Goal: Answer question/provide support: Share knowledge or assist other users

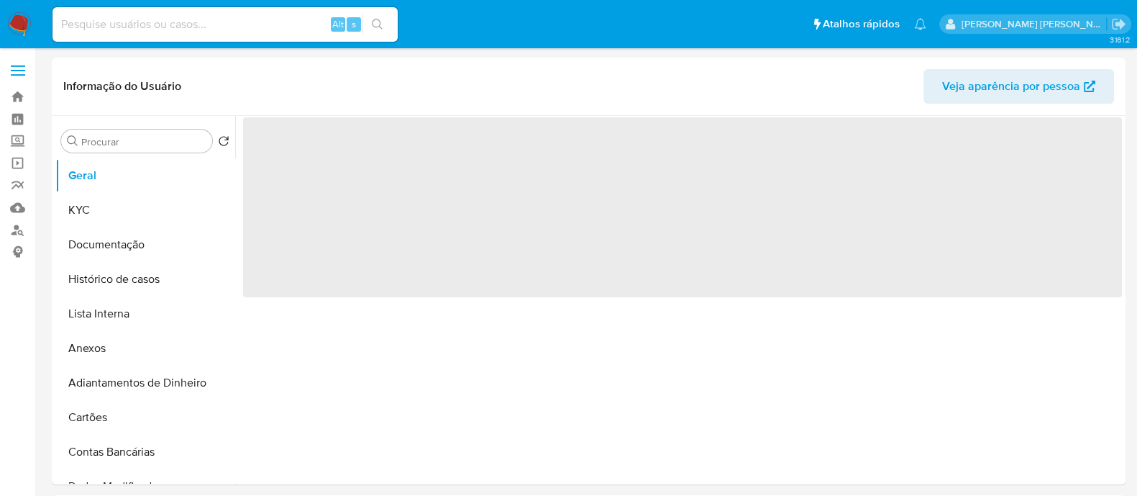
select select "10"
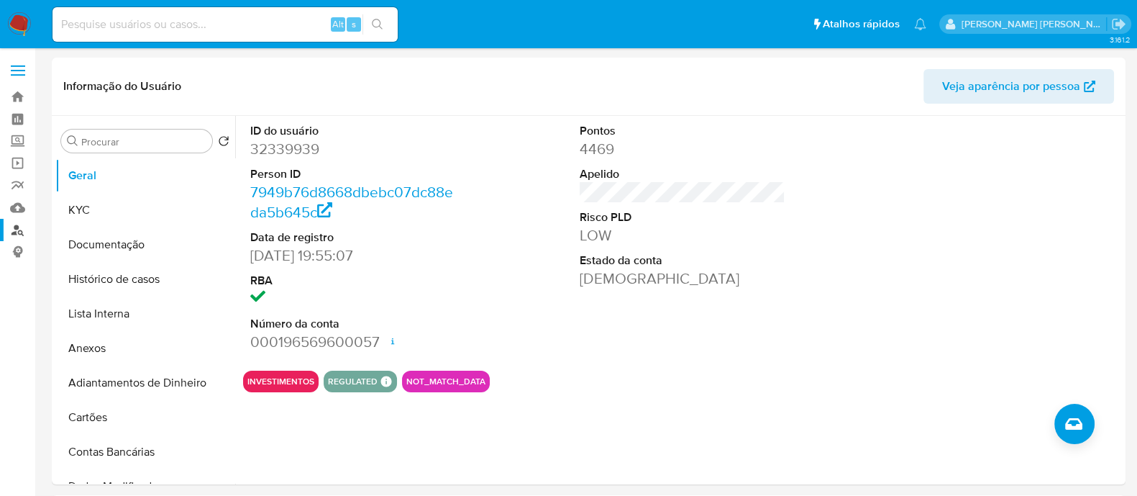
click at [17, 225] on link "Localizador de pessoas" at bounding box center [85, 230] width 171 height 22
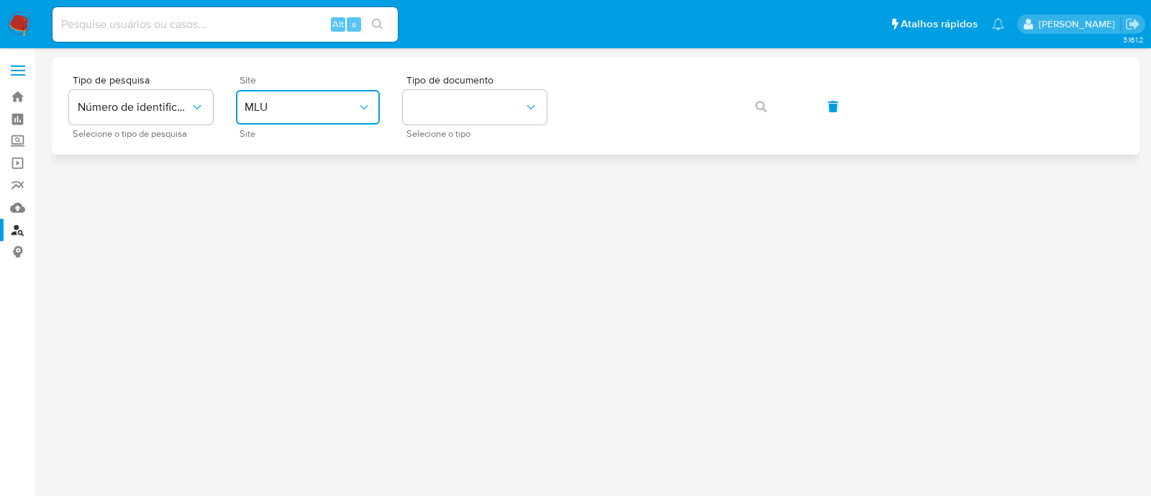
click at [291, 91] on button "MLU" at bounding box center [308, 107] width 144 height 35
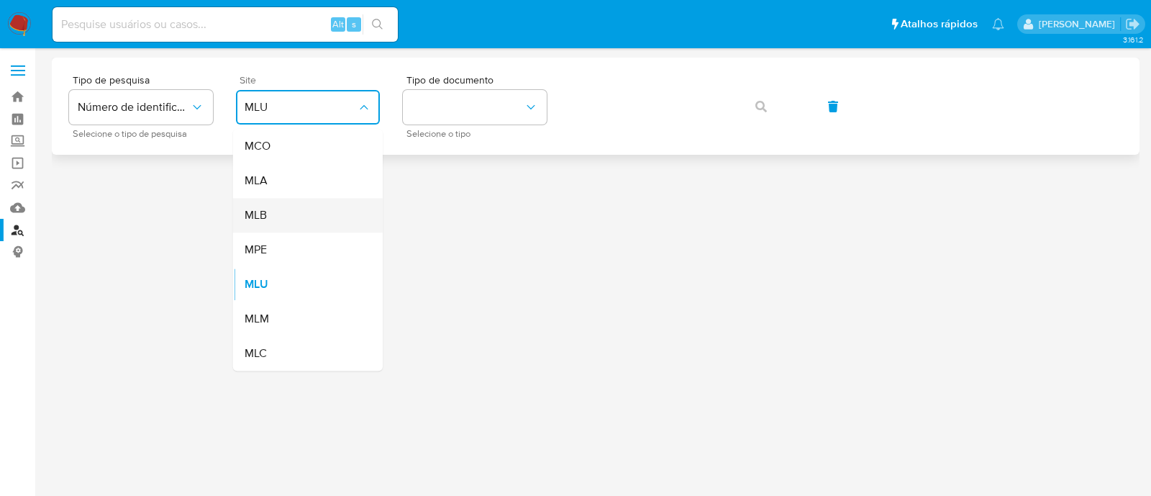
click at [291, 206] on div "MLB" at bounding box center [304, 215] width 118 height 35
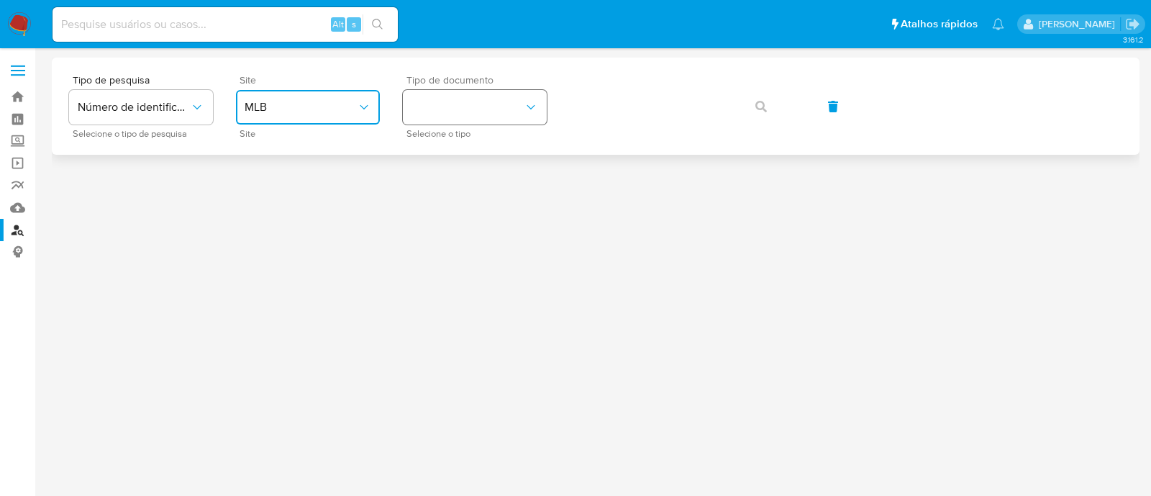
click at [432, 109] on button "identificationType" at bounding box center [475, 107] width 144 height 35
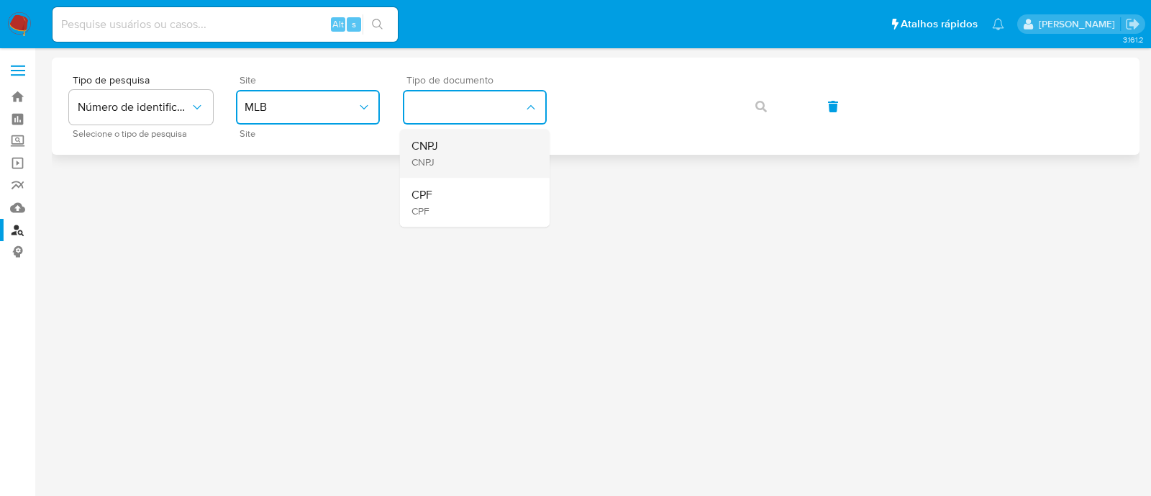
click at [437, 158] on span "CNPJ" at bounding box center [424, 161] width 27 height 13
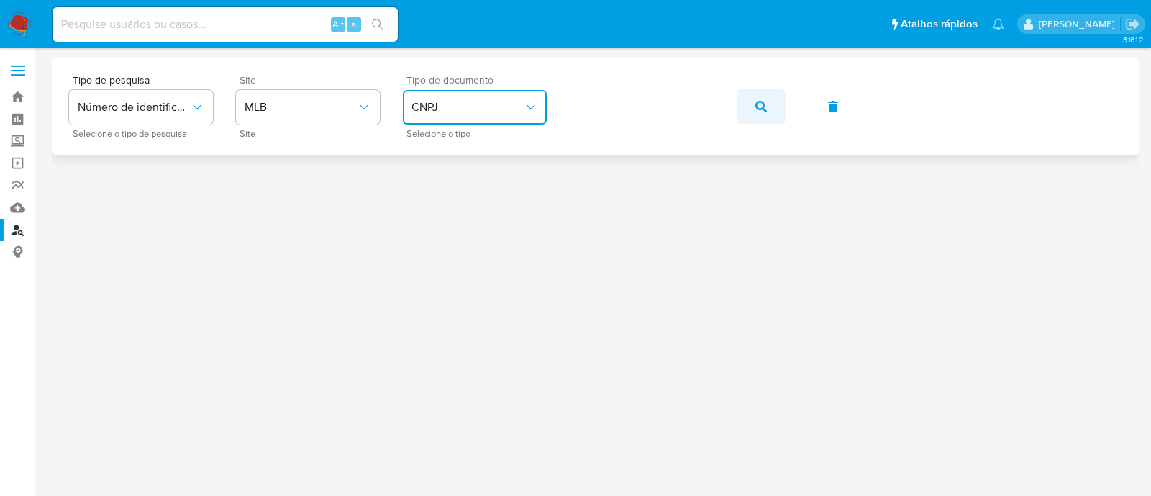
click at [773, 103] on button "button" at bounding box center [760, 106] width 49 height 35
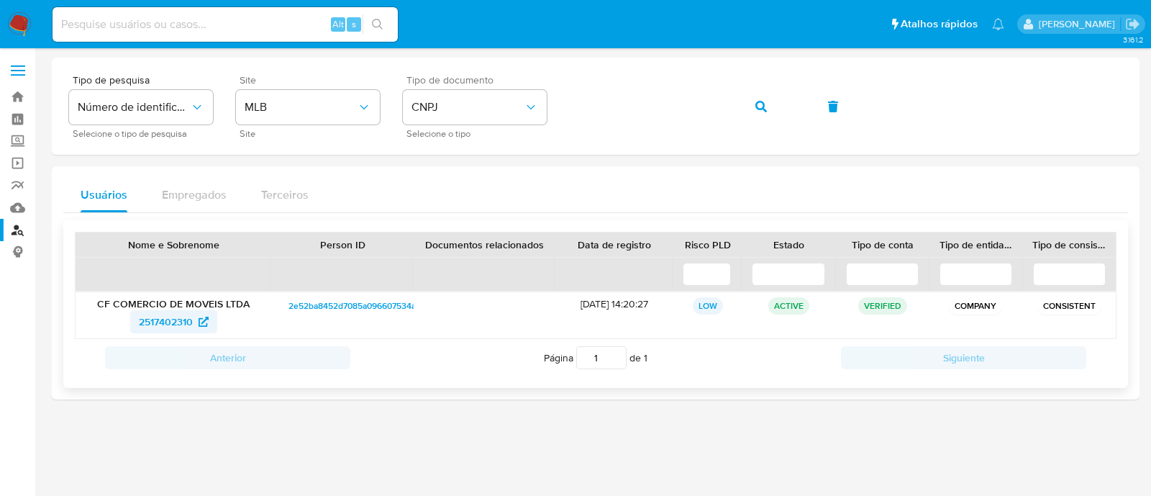
click at [191, 319] on span "2517402310" at bounding box center [166, 321] width 54 height 23
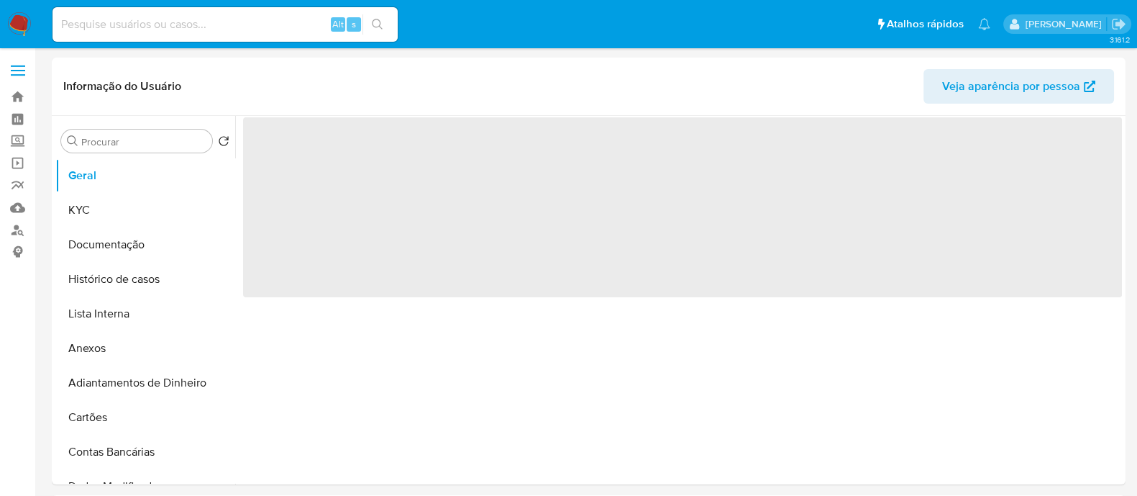
select select "10"
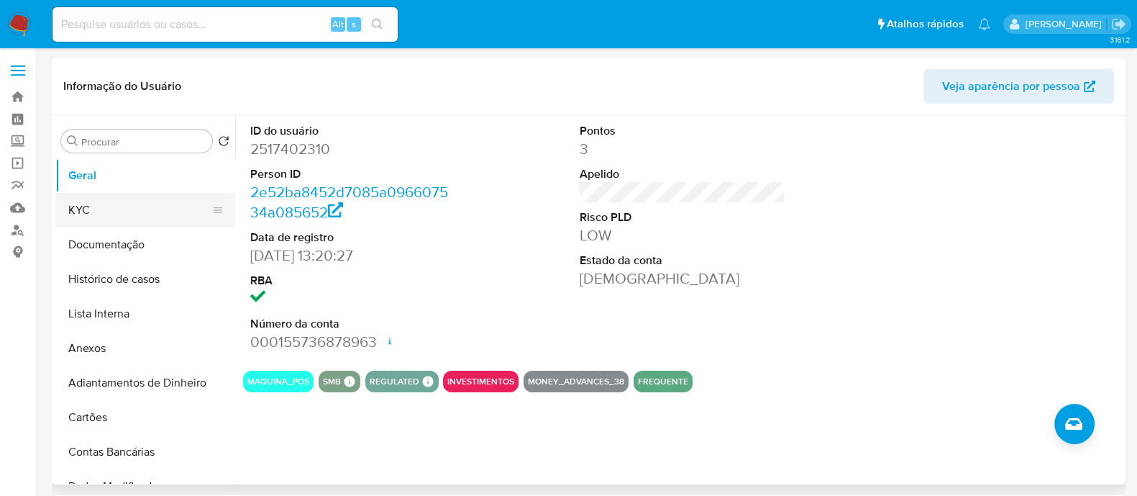
click at [122, 216] on button "KYC" at bounding box center [139, 210] width 168 height 35
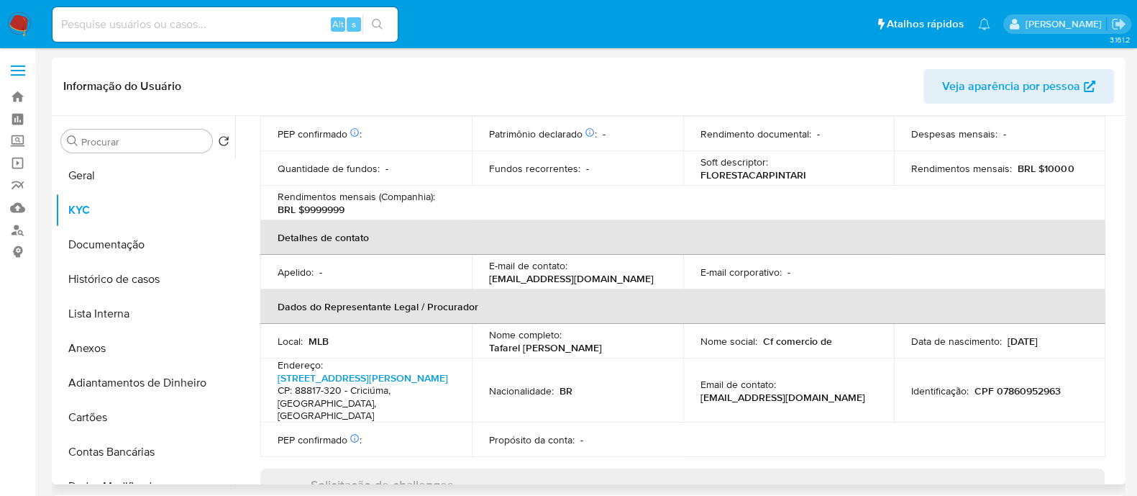
scroll to position [634, 0]
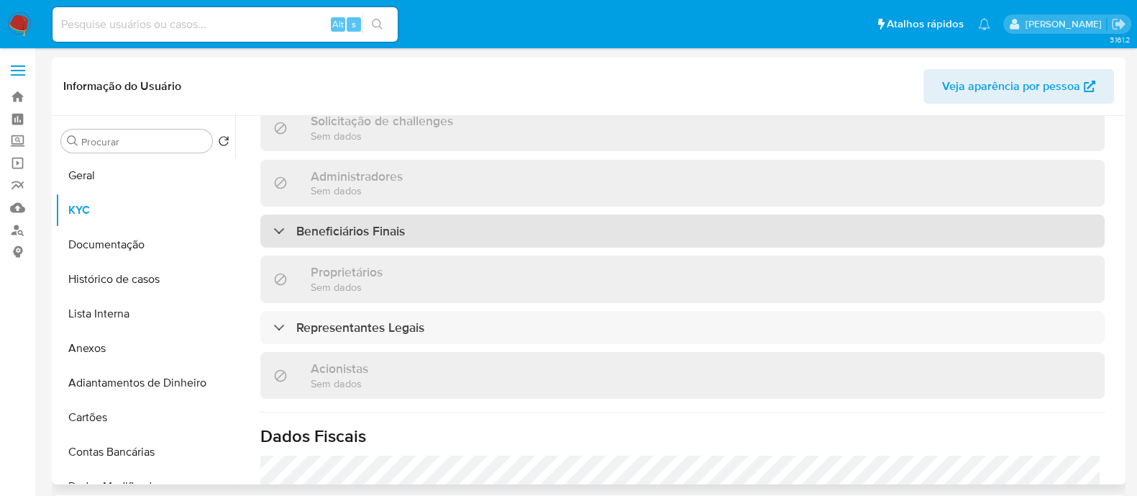
click at [420, 239] on div "Beneficiários Finais" at bounding box center [682, 230] width 844 height 33
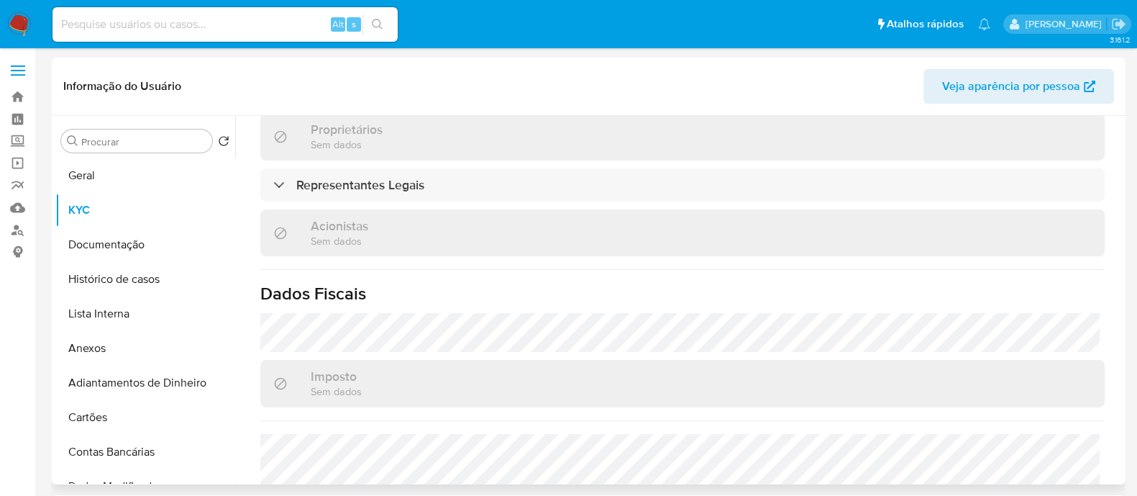
scroll to position [715, 0]
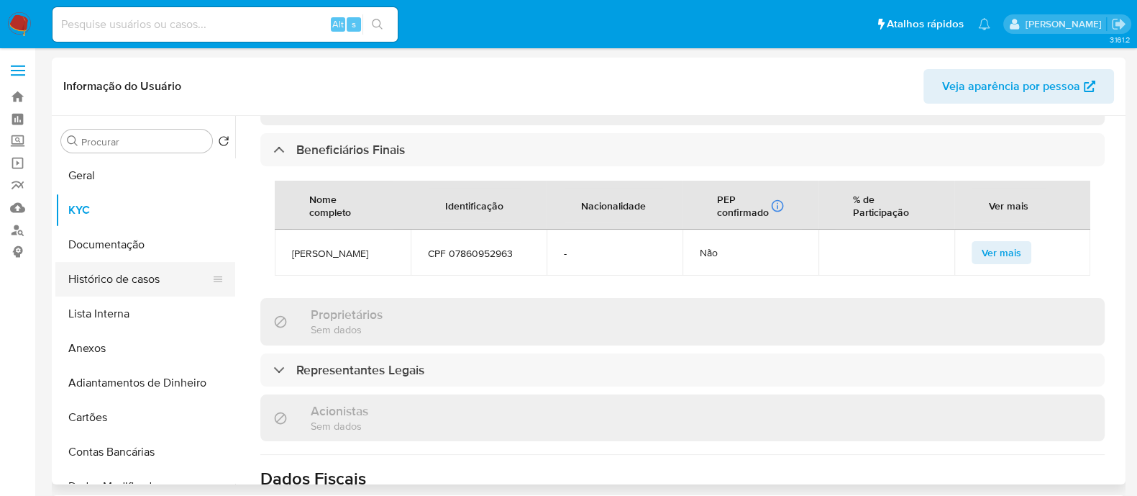
click at [110, 286] on button "Histórico de casos" at bounding box center [139, 279] width 168 height 35
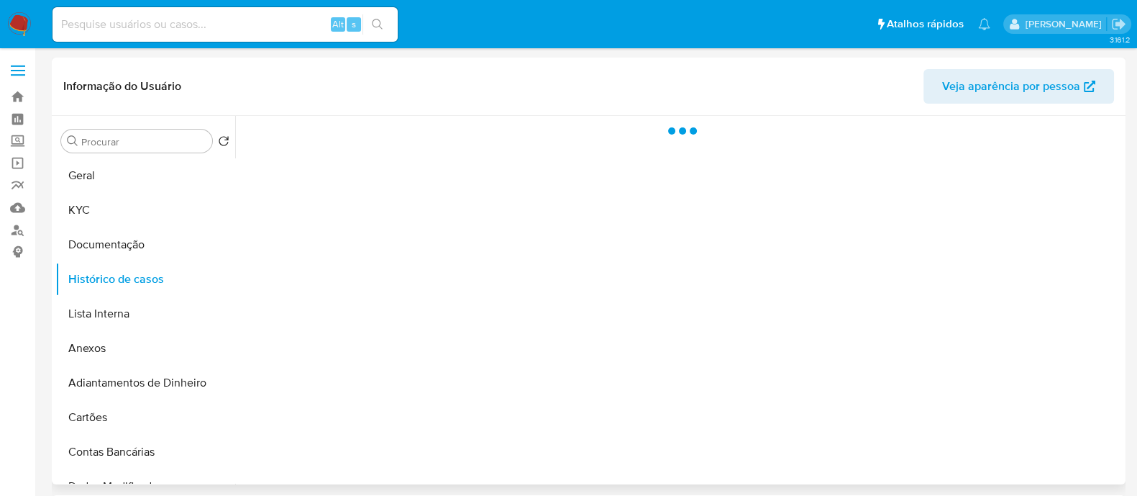
scroll to position [0, 0]
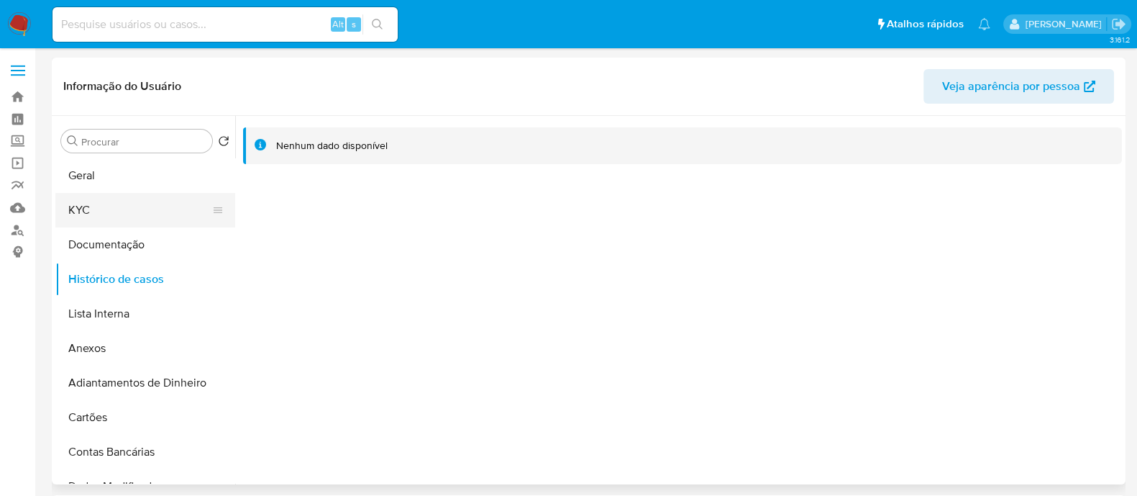
click at [145, 223] on button "KYC" at bounding box center [139, 210] width 168 height 35
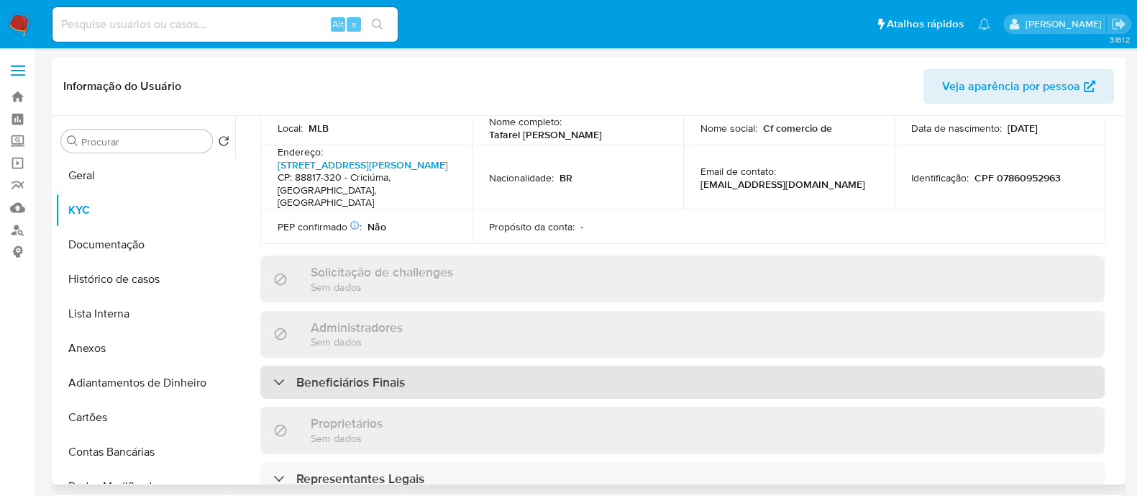
scroll to position [455, 0]
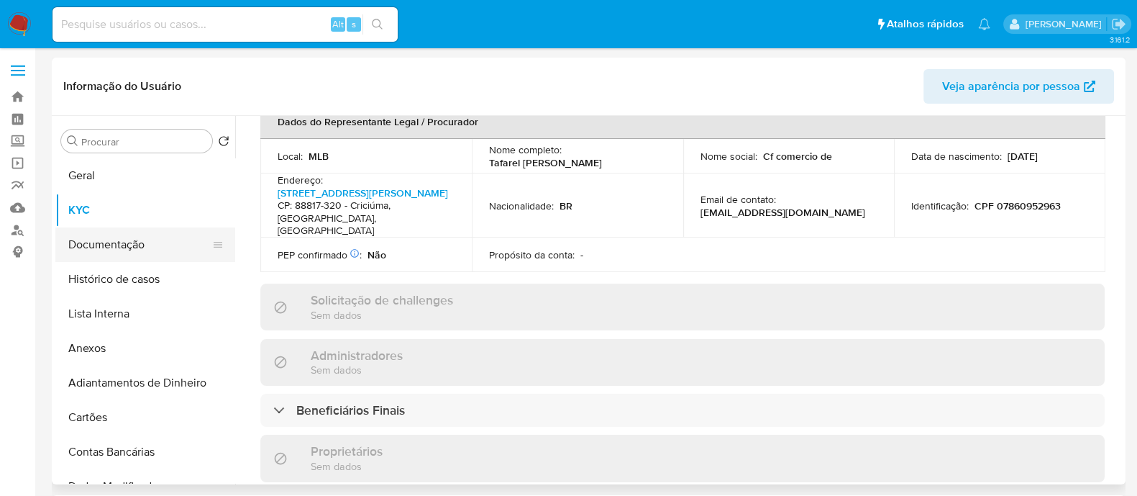
click at [120, 247] on button "Documentação" at bounding box center [139, 244] width 168 height 35
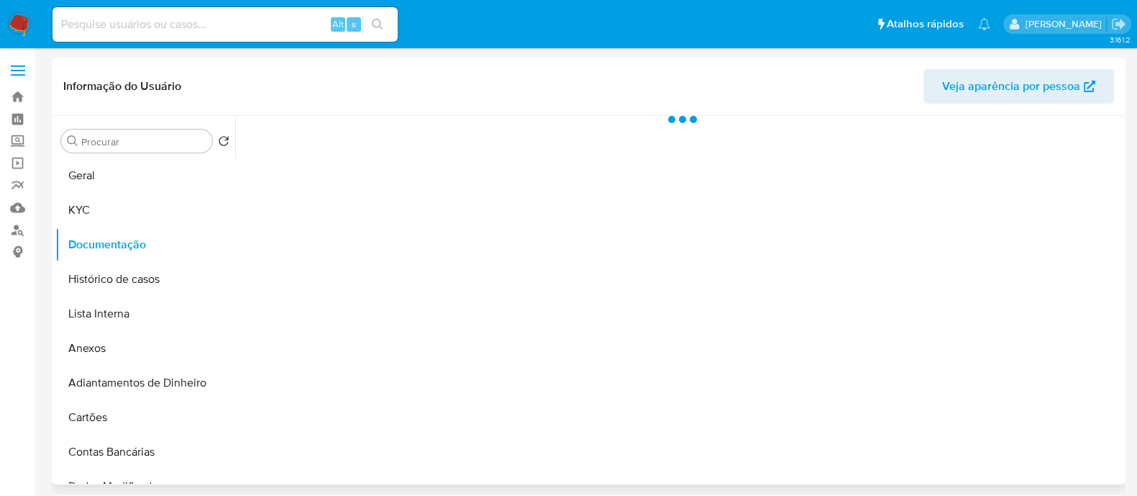
scroll to position [0, 0]
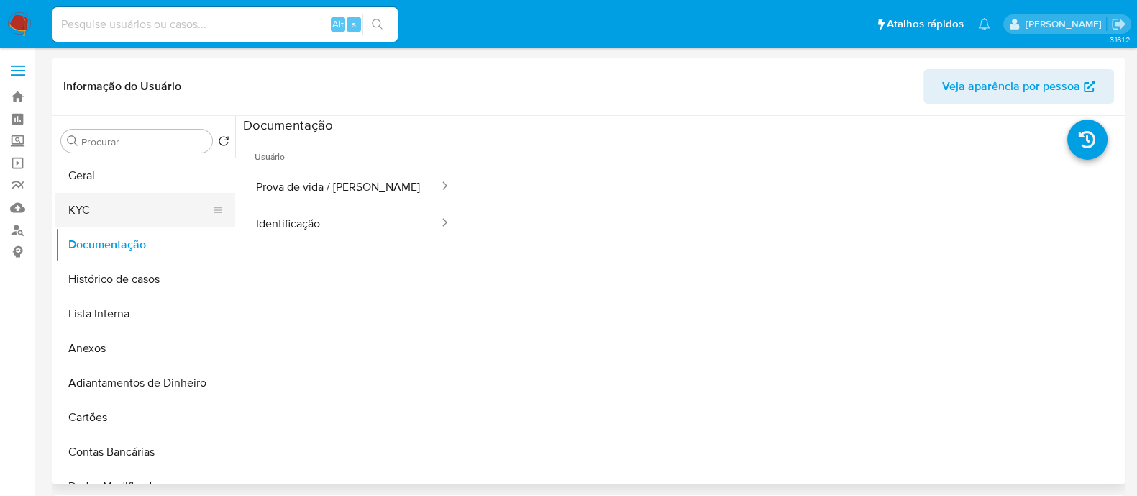
click at [78, 200] on button "KYC" at bounding box center [139, 210] width 168 height 35
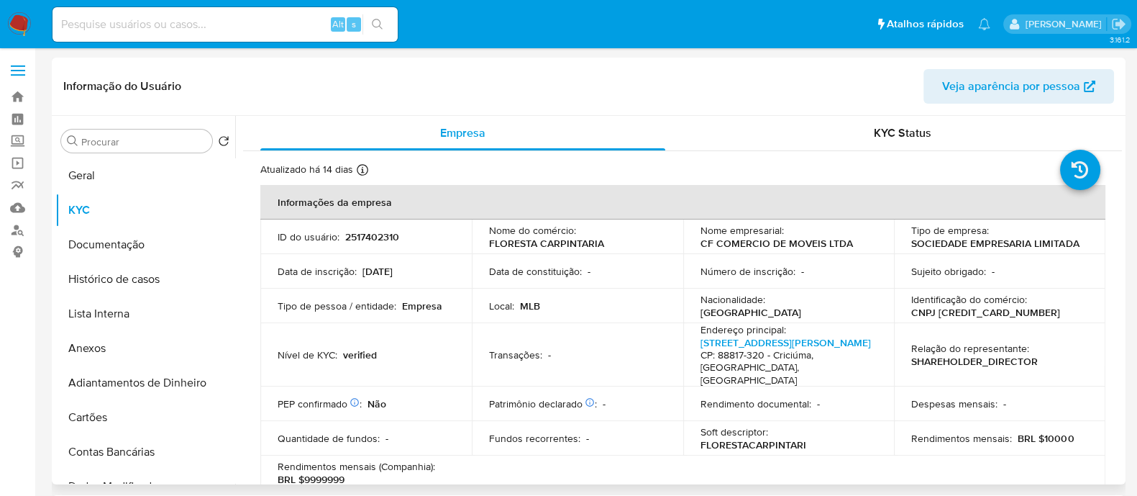
click at [964, 308] on p "CNPJ 50127420000101" at bounding box center [985, 312] width 149 height 13
copy p "50127420000101"
click at [105, 251] on button "Documentação" at bounding box center [139, 244] width 168 height 35
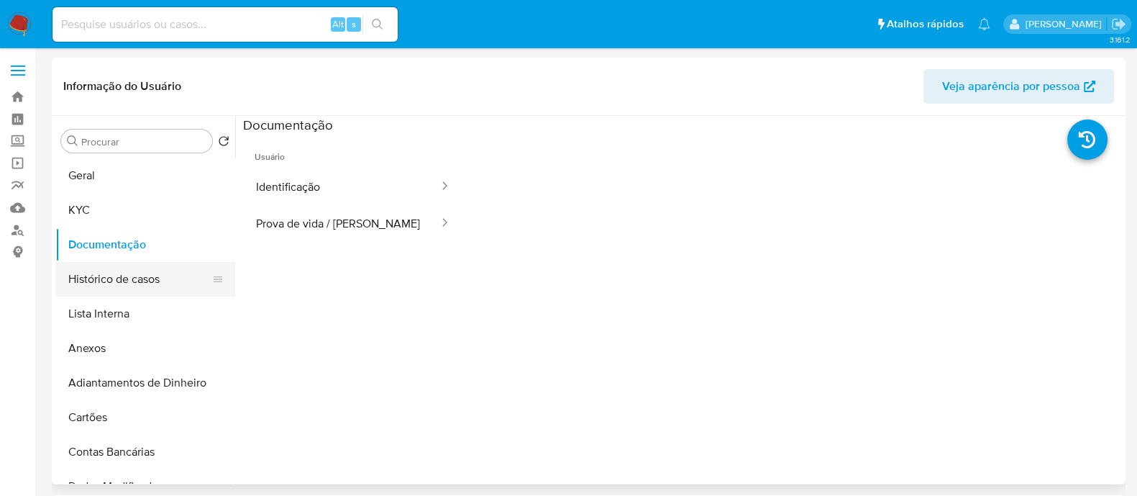
drag, startPoint x: 104, startPoint y: 280, endPoint x: 111, endPoint y: 279, distance: 7.2
click at [104, 279] on button "Histórico de casos" at bounding box center [139, 279] width 168 height 35
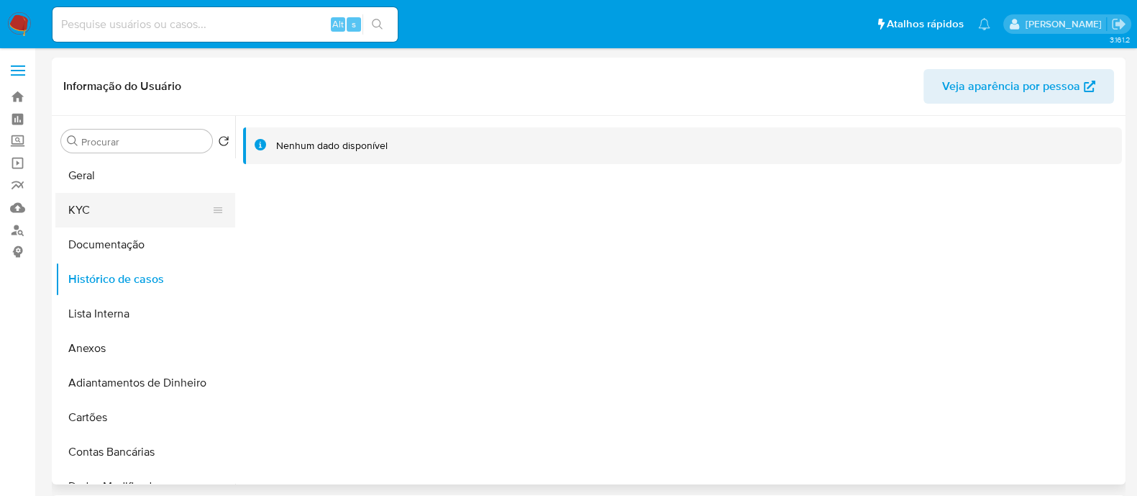
click at [139, 204] on button "KYC" at bounding box center [139, 210] width 168 height 35
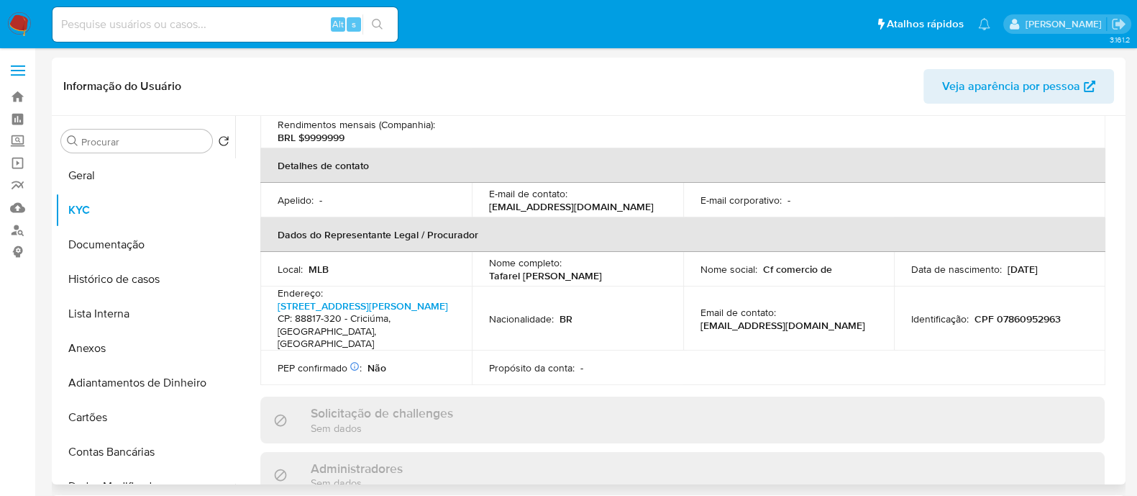
scroll to position [450, 0]
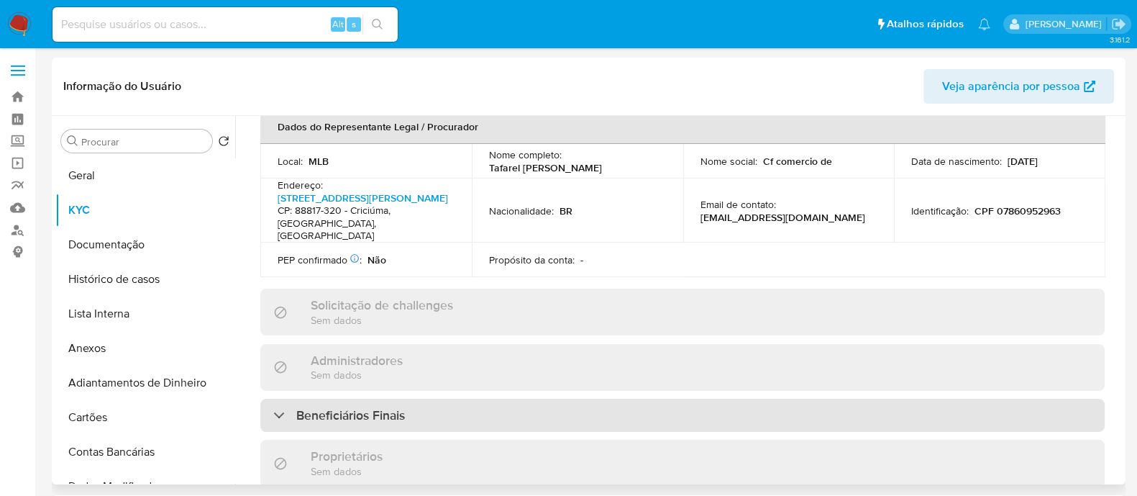
click at [424, 406] on div "Beneficiários Finais" at bounding box center [682, 414] width 844 height 33
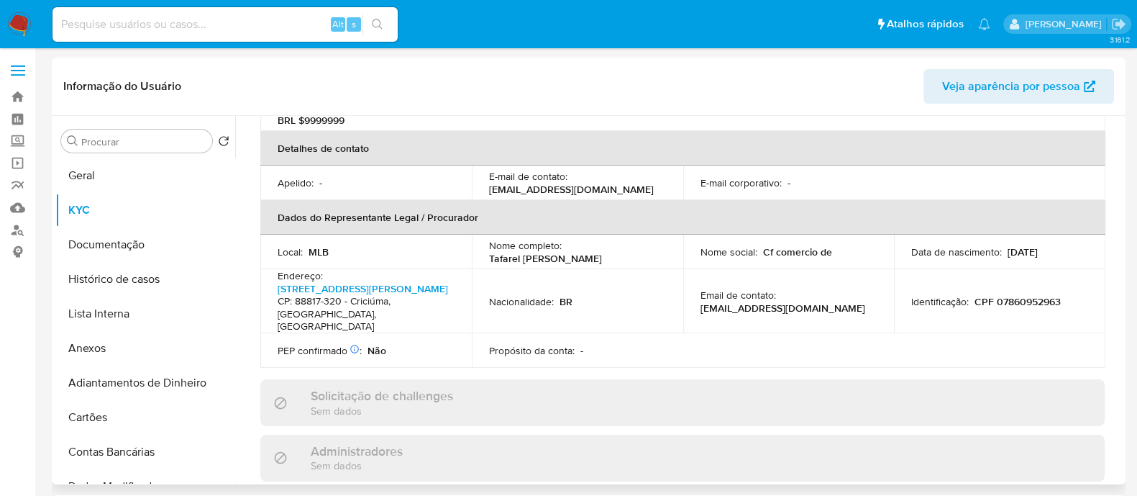
scroll to position [539, 0]
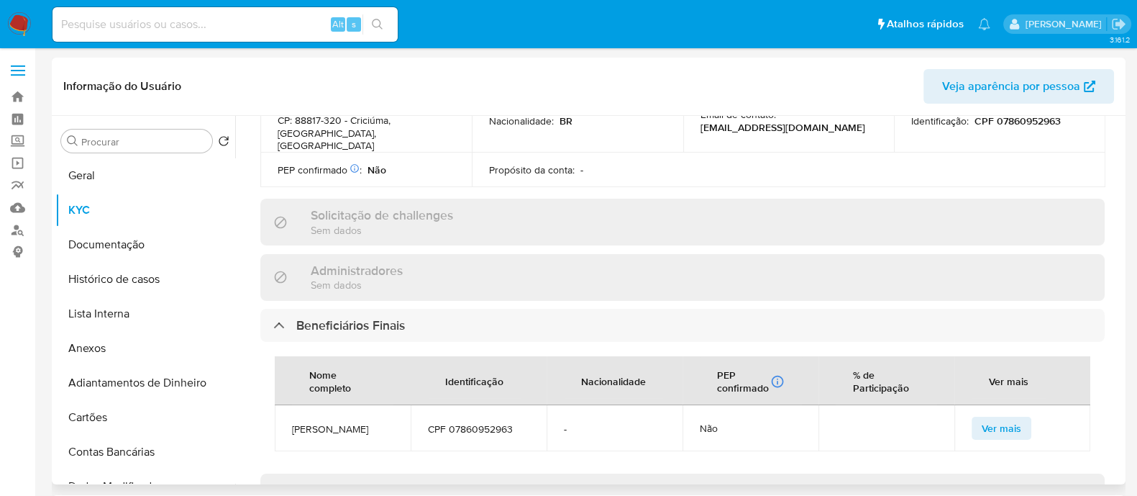
click at [342, 426] on span "TAFAREL GHEDIN VIANA" at bounding box center [342, 428] width 101 height 13
copy span "TAFAREL GHEDIN VIANA"
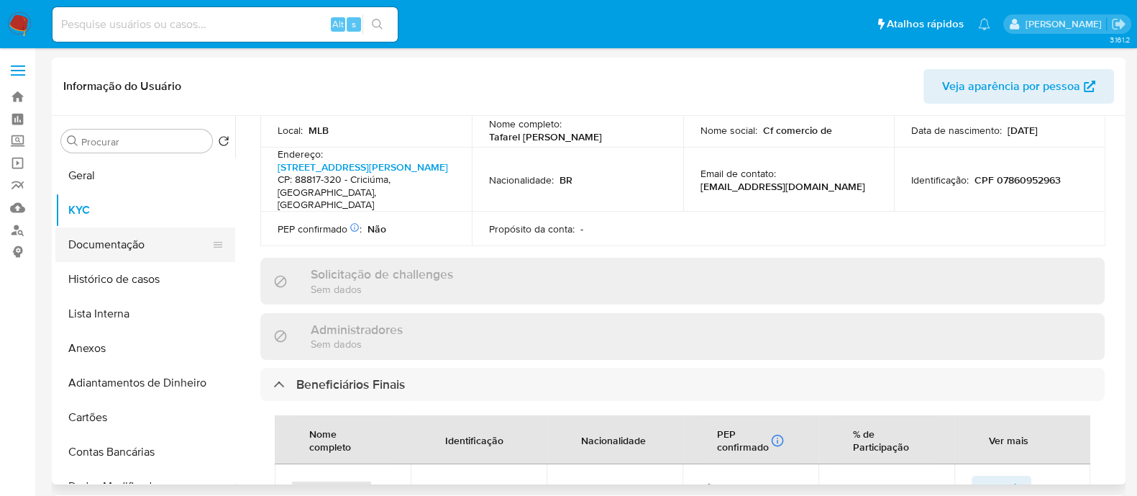
scroll to position [359, 0]
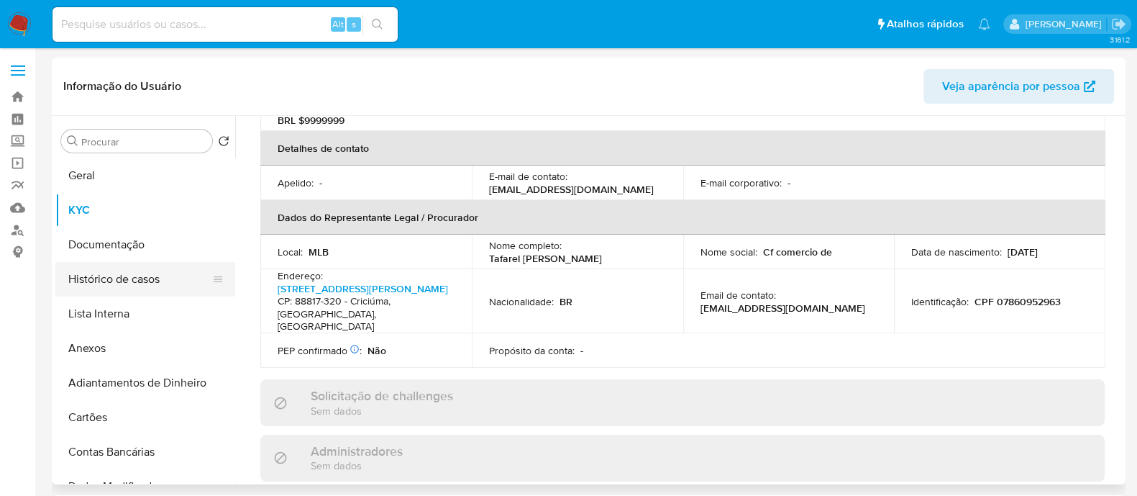
click at [133, 287] on button "Histórico de casos" at bounding box center [139, 279] width 168 height 35
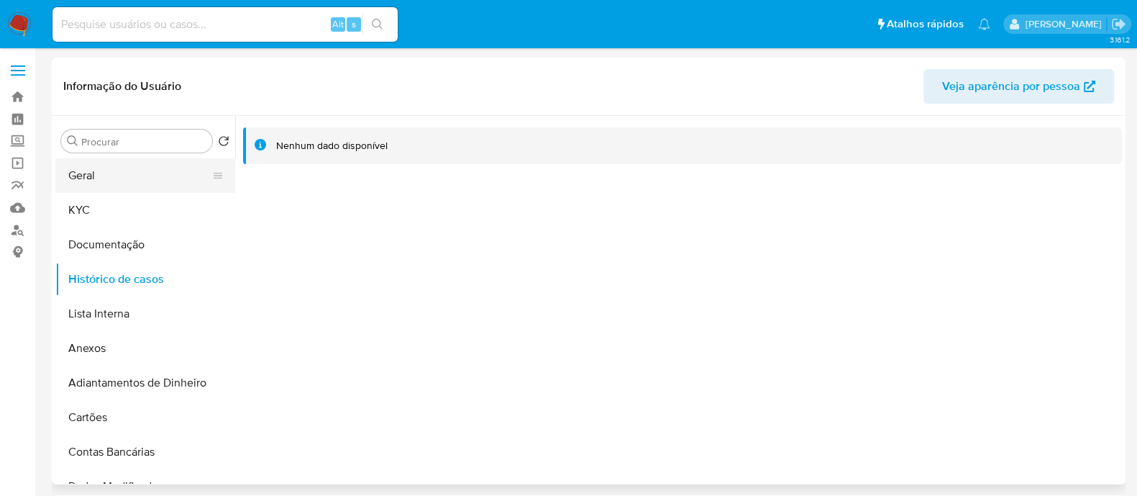
click at [116, 178] on button "Geral" at bounding box center [139, 175] width 168 height 35
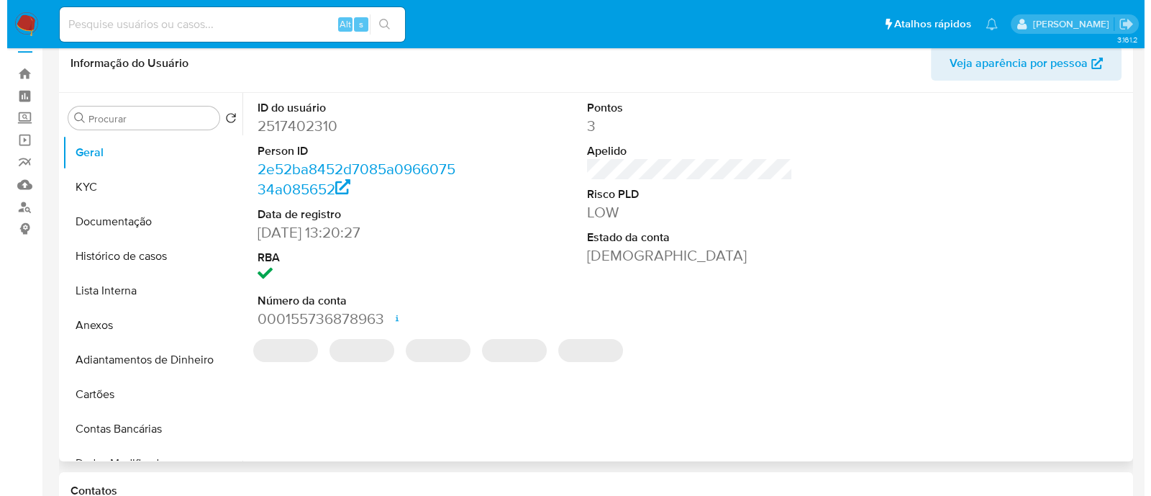
scroll to position [89, 0]
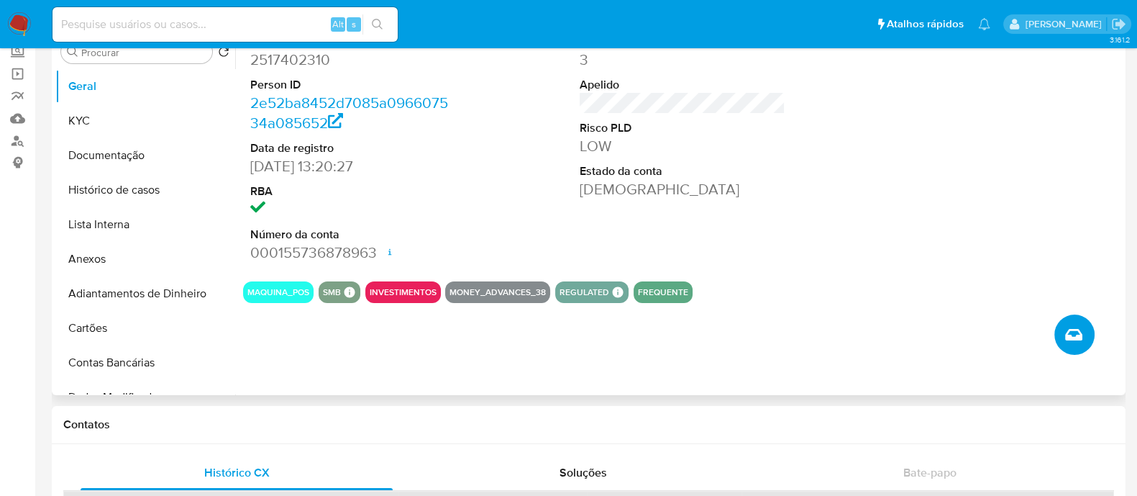
click at [1080, 334] on icon "Criar caso manual" at bounding box center [1073, 335] width 17 height 12
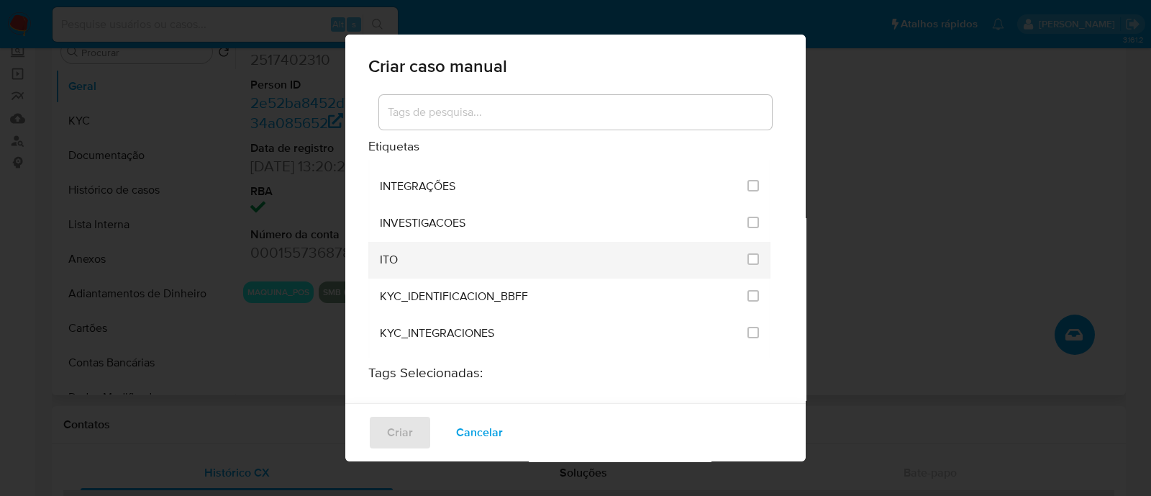
scroll to position [1168, 0]
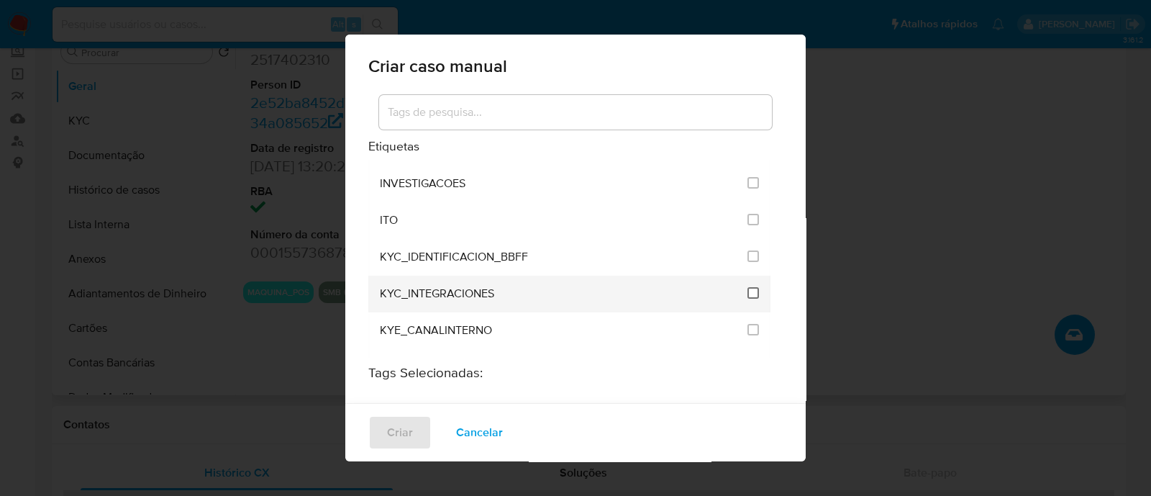
click at [747, 287] on input "2093" at bounding box center [753, 293] width 12 height 12
checkbox input "true"
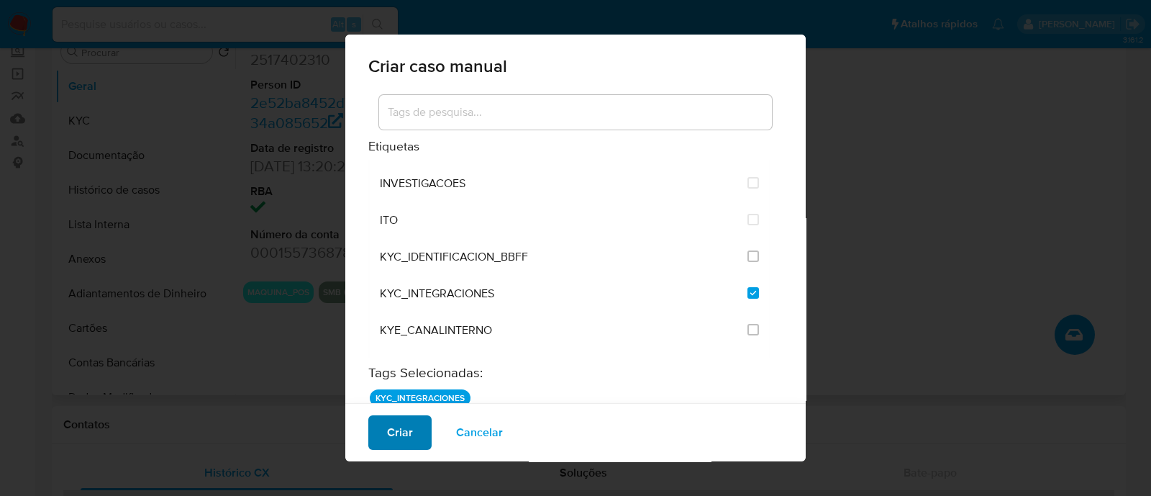
click at [389, 421] on span "Criar" at bounding box center [400, 432] width 26 height 32
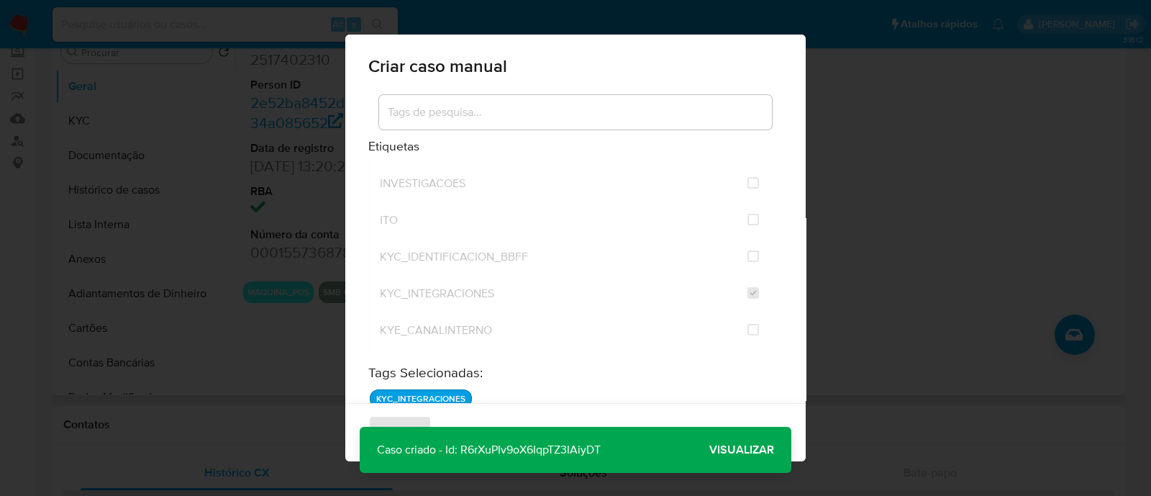
click at [740, 450] on span "Visualizar" at bounding box center [741, 450] width 65 height 0
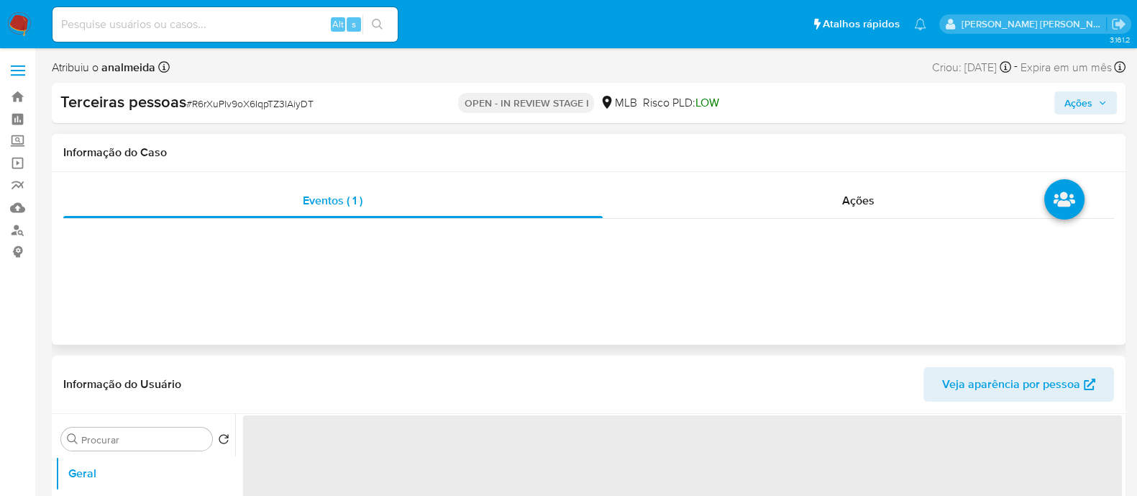
select select "10"
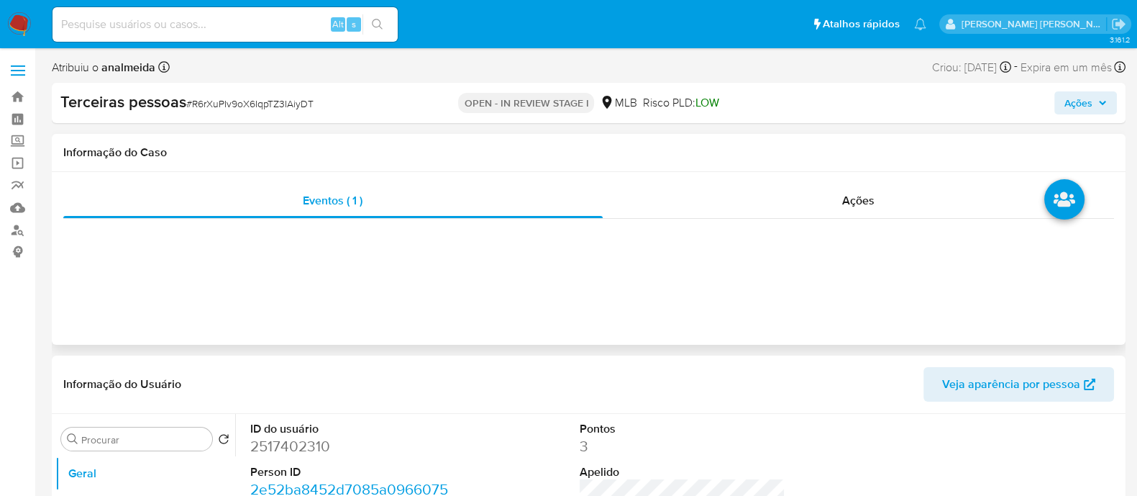
scroll to position [179, 0]
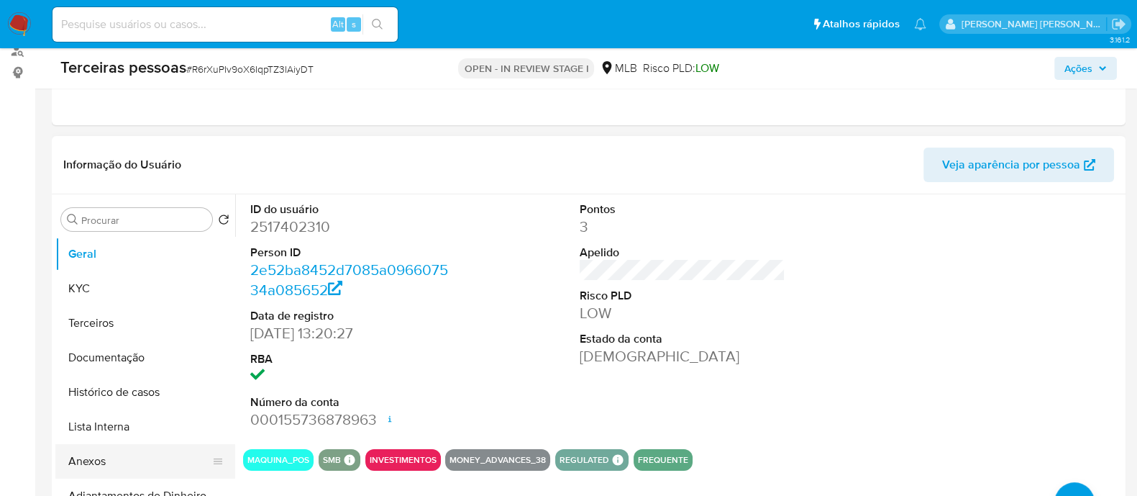
click at [113, 455] on button "Anexos" at bounding box center [139, 461] width 168 height 35
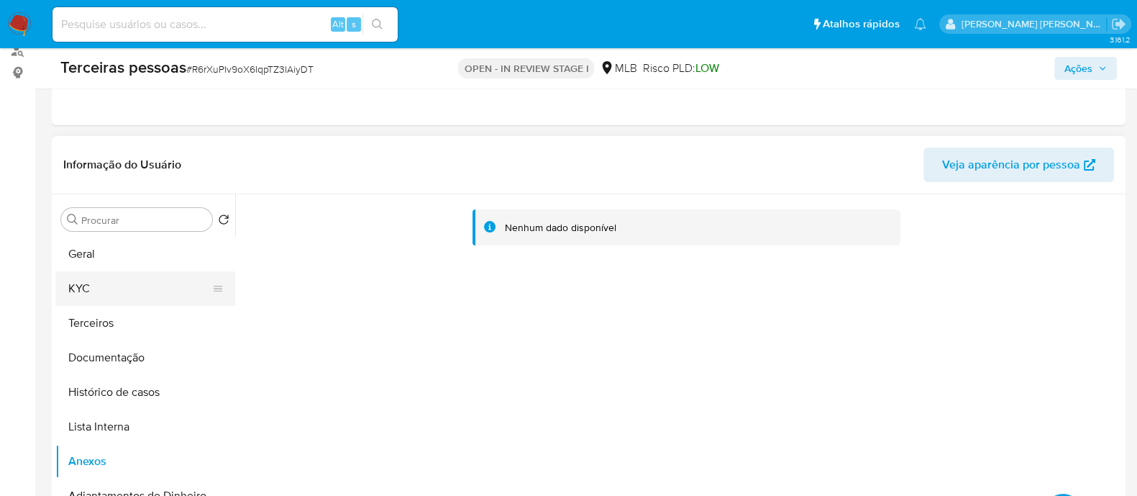
click at [104, 287] on button "KYC" at bounding box center [139, 288] width 168 height 35
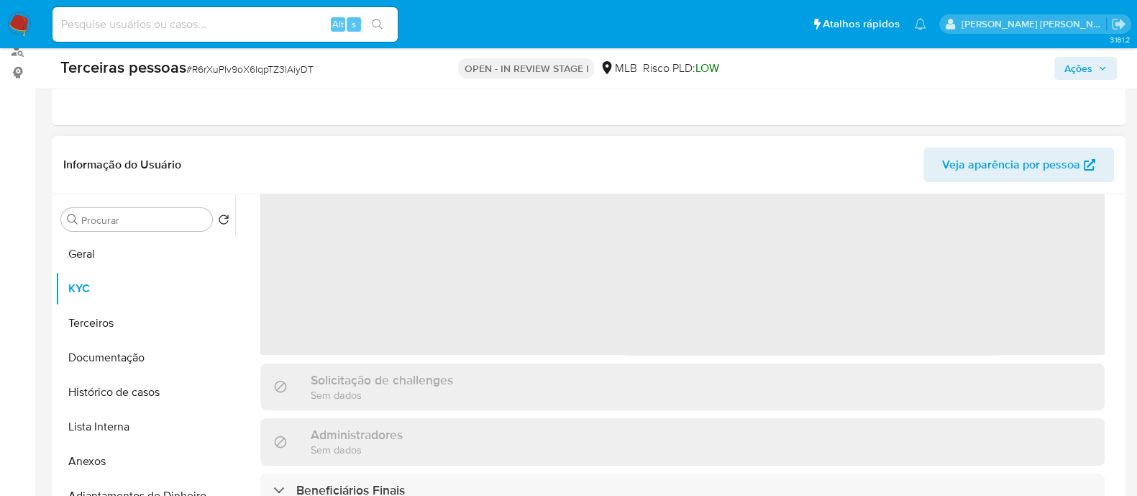
scroll to position [89, 0]
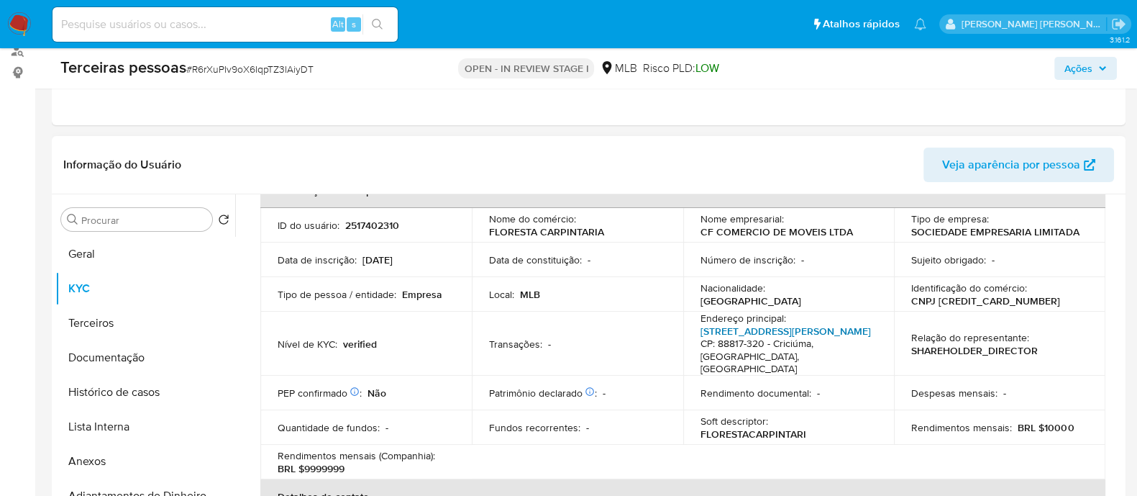
click at [761, 327] on link "Rua Felipe Colombo 185, Vila Floresta" at bounding box center [786, 331] width 170 height 14
